Goal: Answer question/provide support

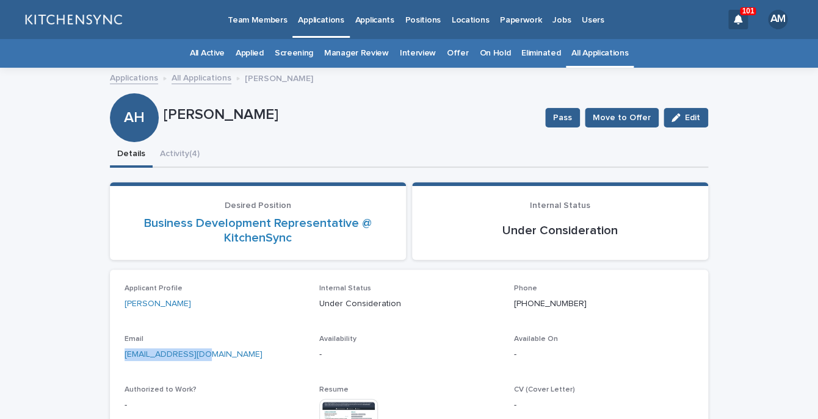
scroll to position [24, 0]
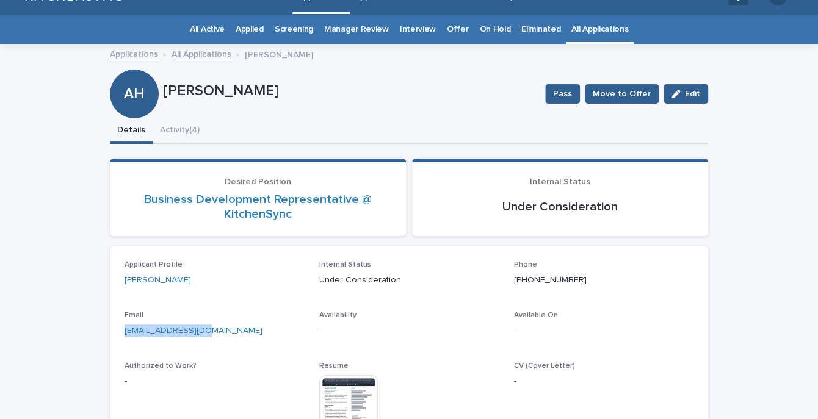
click at [592, 29] on link "All Applications" at bounding box center [599, 29] width 57 height 29
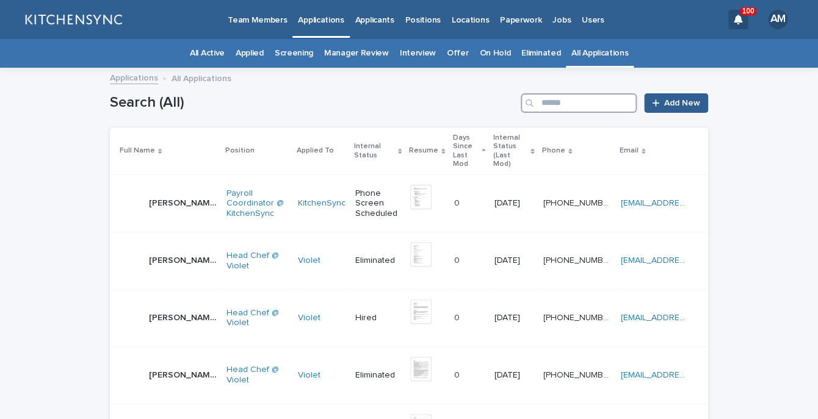
click at [575, 109] on input "Search" at bounding box center [579, 103] width 116 height 20
type input "***"
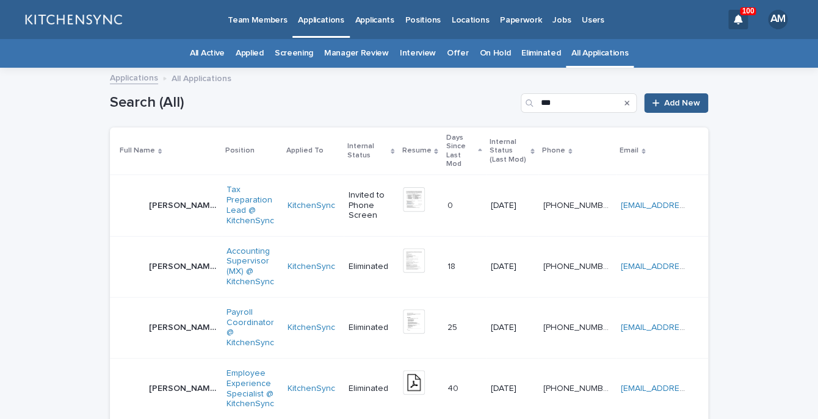
click at [179, 198] on p "[PERSON_NAME]" at bounding box center [184, 204] width 70 height 13
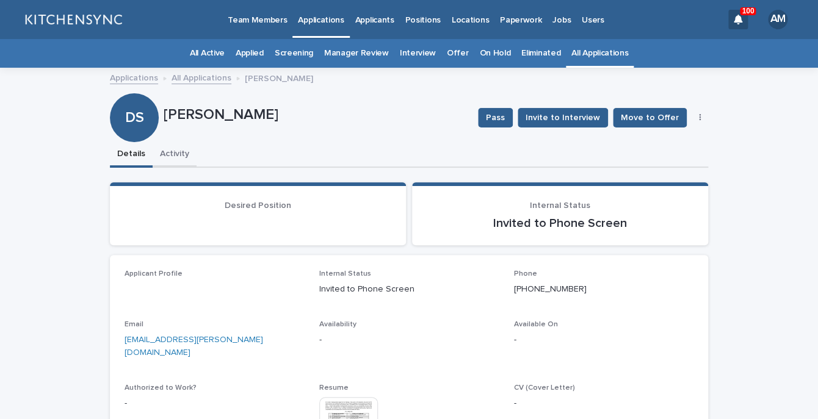
click at [168, 150] on button "Activity" at bounding box center [175, 155] width 44 height 26
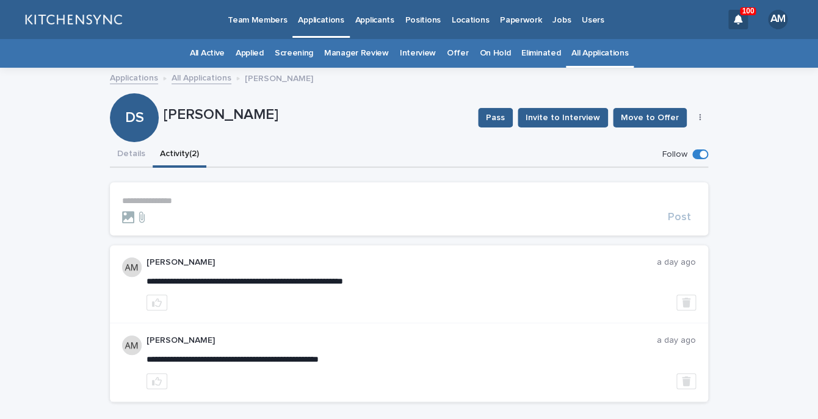
click at [176, 198] on p "**********" at bounding box center [409, 201] width 574 height 10
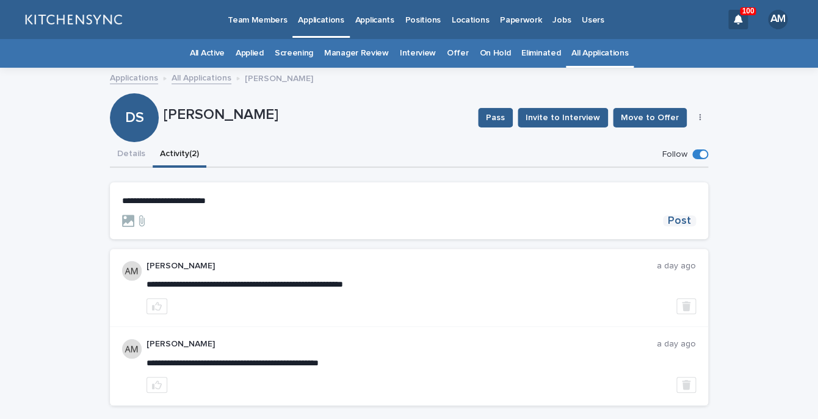
click at [690, 223] on span "Post" at bounding box center [679, 220] width 23 height 11
click at [142, 160] on button "Details" at bounding box center [131, 155] width 43 height 26
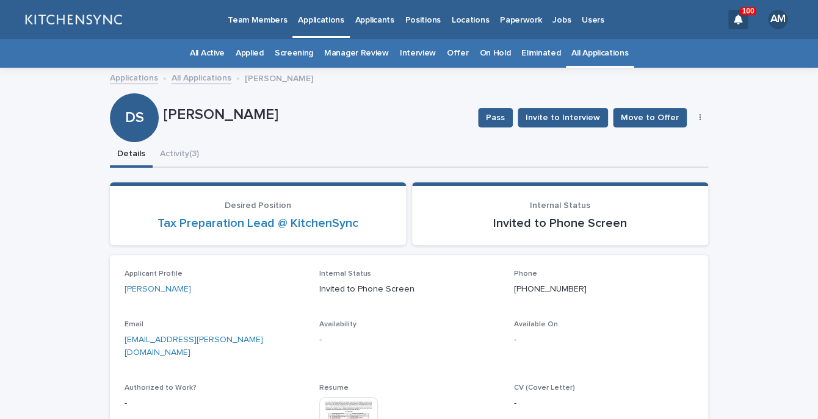
click at [703, 116] on button "button" at bounding box center [699, 118] width 17 height 9
click at [676, 142] on button "Edit" at bounding box center [662, 142] width 81 height 20
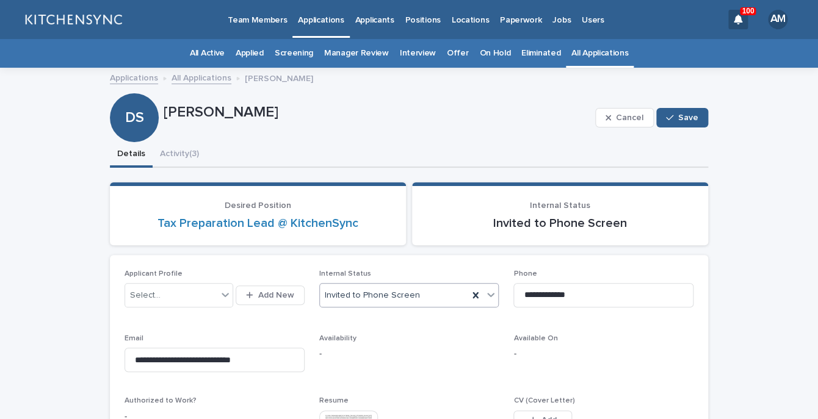
click at [419, 298] on div "Invited to Phone Screen" at bounding box center [394, 296] width 149 height 20
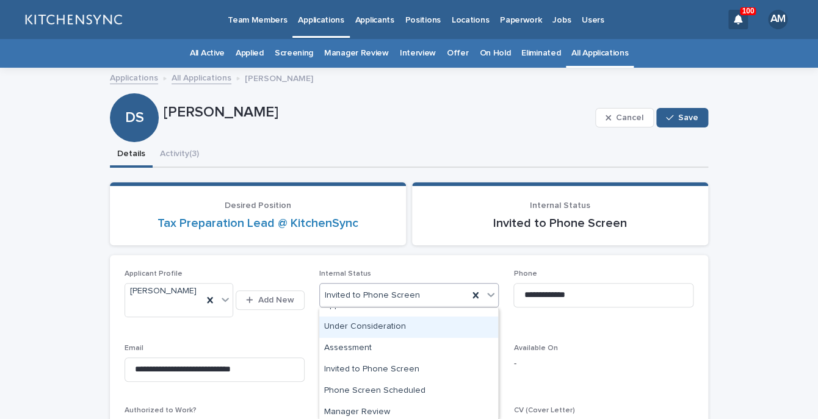
scroll to position [37, 0]
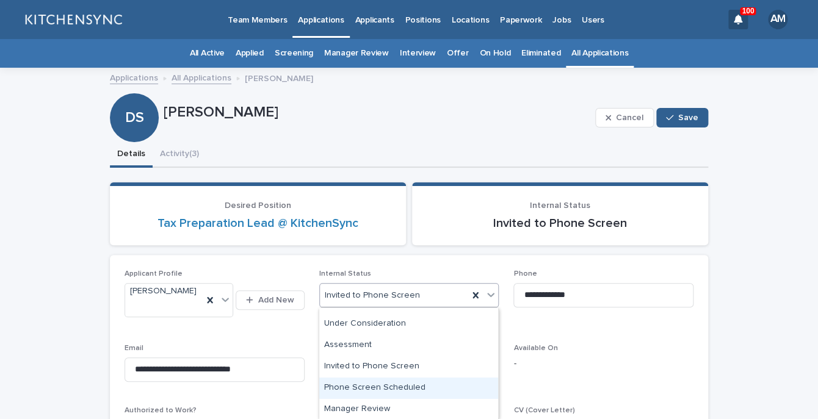
click at [411, 384] on div "Phone Screen Scheduled" at bounding box center [408, 388] width 179 height 21
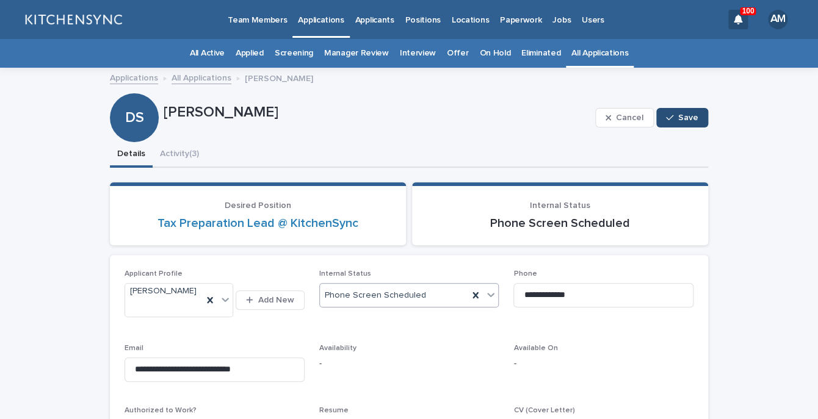
click at [687, 113] on button "Save" at bounding box center [682, 118] width 52 height 20
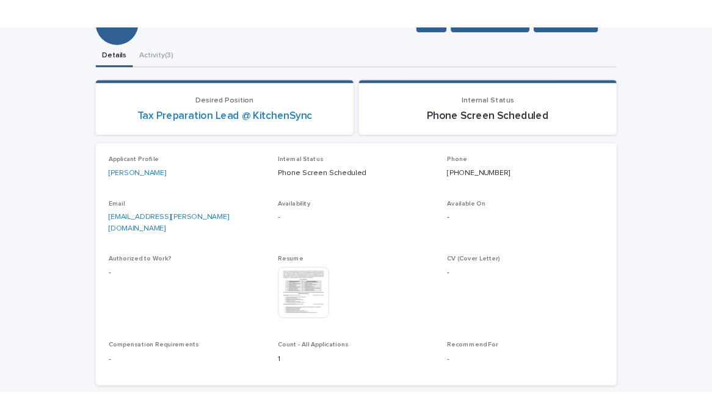
scroll to position [137, 0]
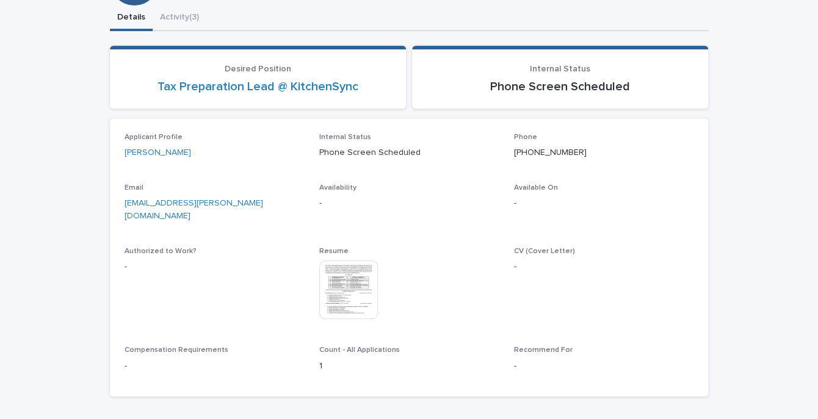
click at [331, 320] on div "Applicant Profile [PERSON_NAME] Internal Status Phone Screen Scheduled Phone [P…" at bounding box center [408, 258] width 569 height 250
click at [358, 271] on img at bounding box center [348, 290] width 59 height 59
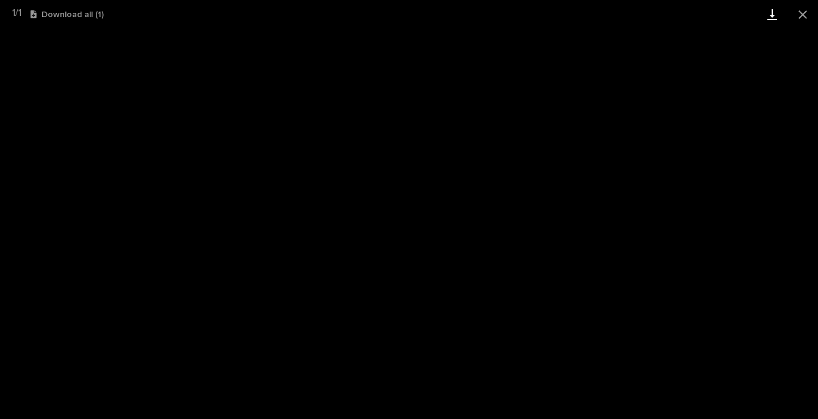
click at [762, 19] on link "Download" at bounding box center [772, 14] width 31 height 29
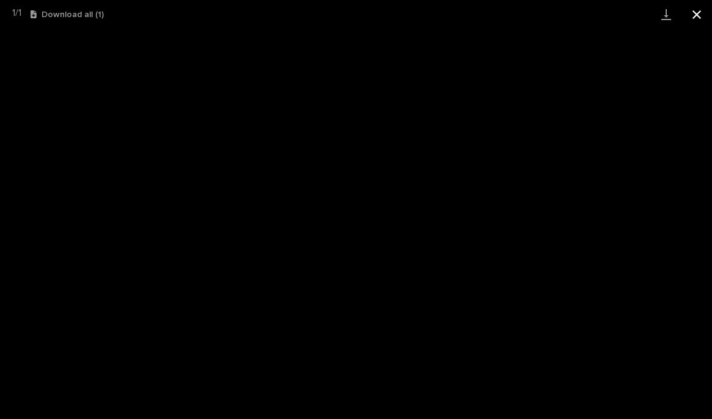
click at [690, 20] on button "Close gallery" at bounding box center [696, 14] width 31 height 29
